Goal: Task Accomplishment & Management: Use online tool/utility

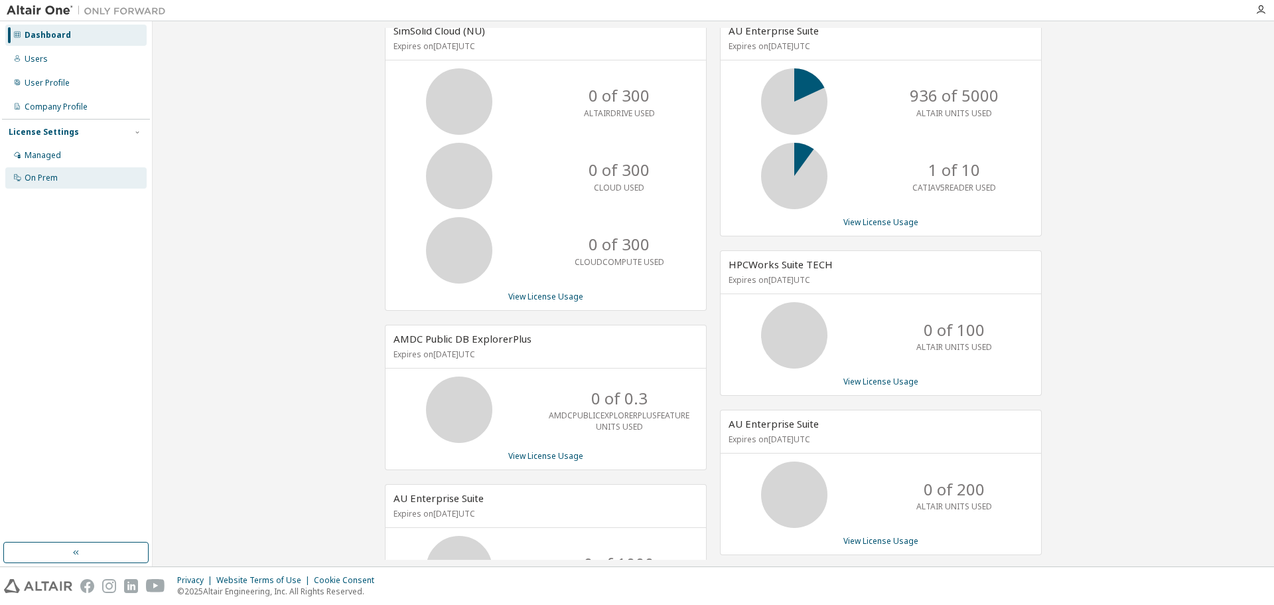
scroll to position [34, 0]
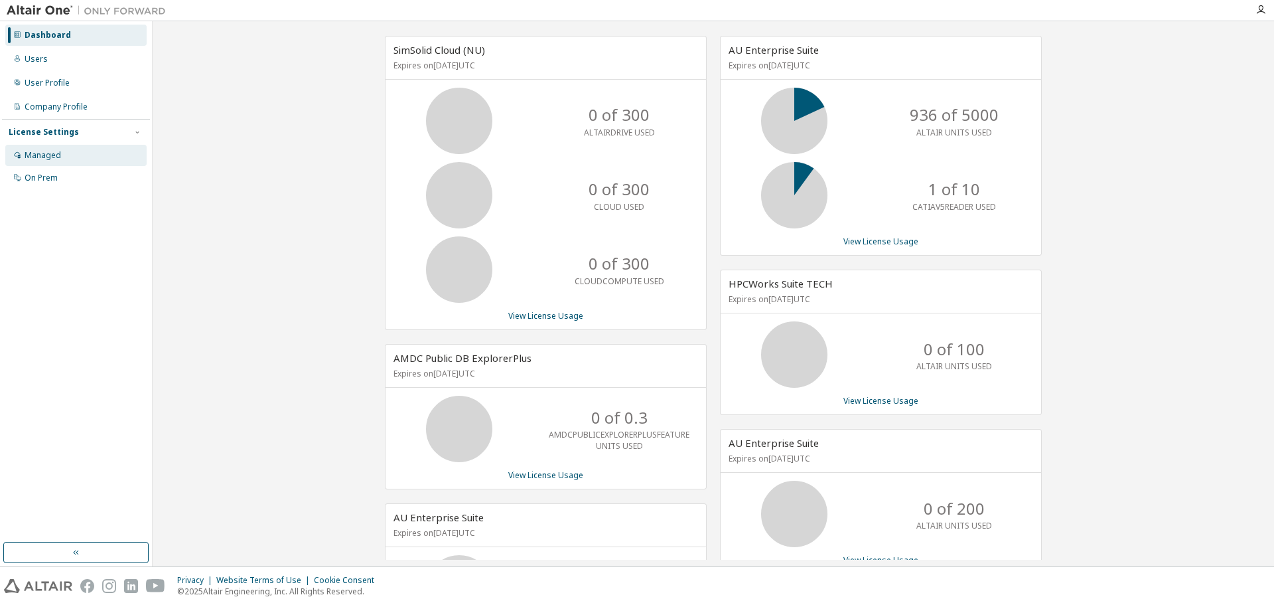
click at [36, 150] on div "Managed" at bounding box center [43, 155] width 36 height 11
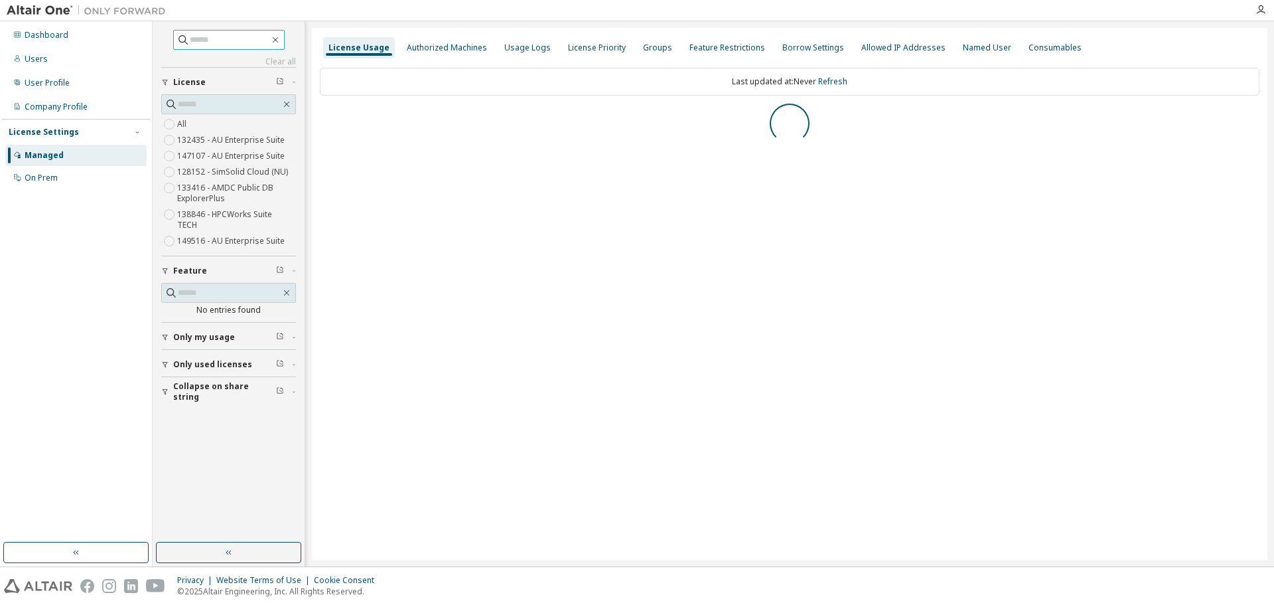
click at [226, 40] on input "text" at bounding box center [230, 39] width 80 height 13
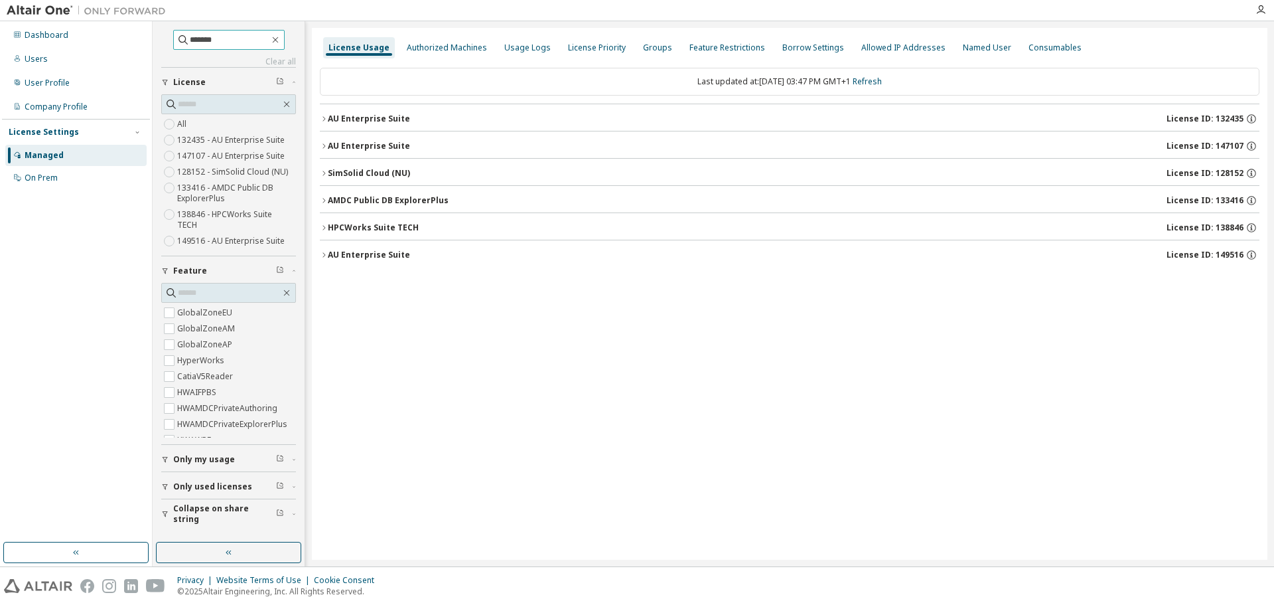
type input "*******"
